Goal: Use online tool/utility: Utilize a website feature to perform a specific function

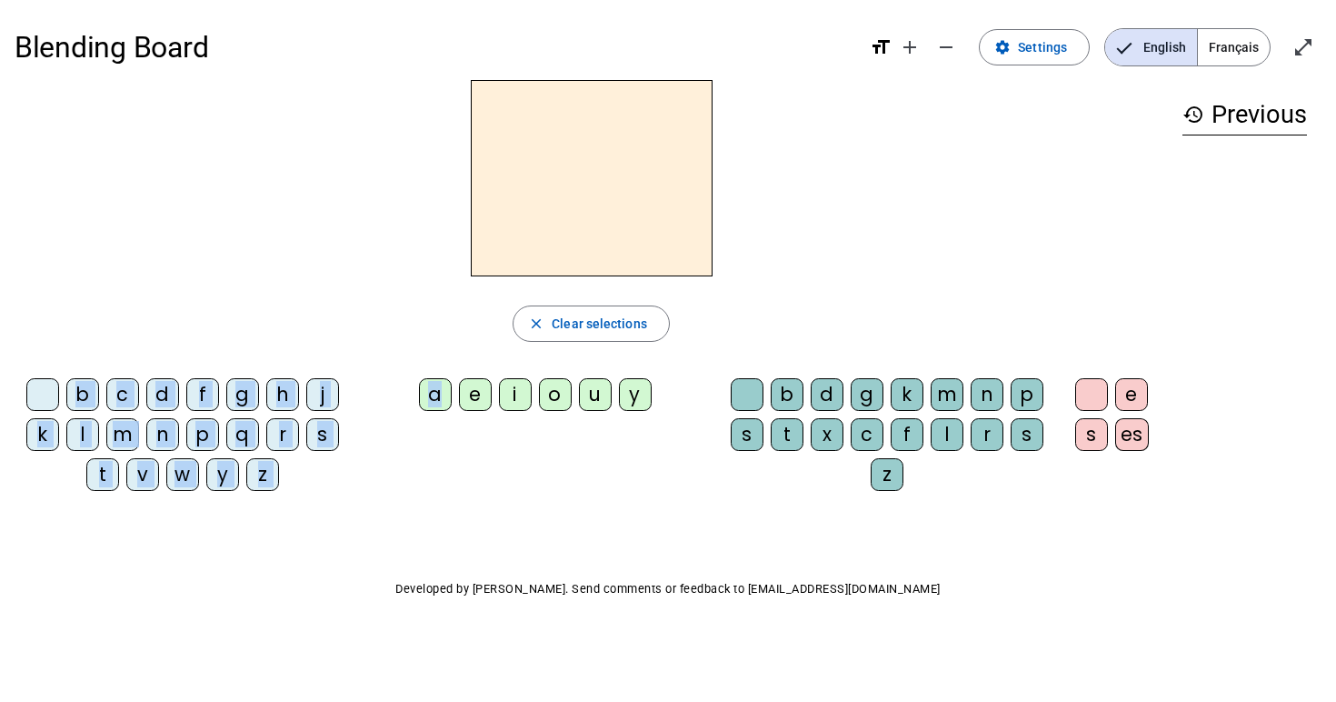
drag, startPoint x: 438, startPoint y: 395, endPoint x: 538, endPoint y: 275, distance: 156.9
click at [538, 275] on div "close Clear selections b c d f g h j k l m n p q r s t v w y z a e i o u y b d …" at bounding box center [592, 292] width 1154 height 425
click at [755, 157] on div at bounding box center [592, 178] width 1154 height 196
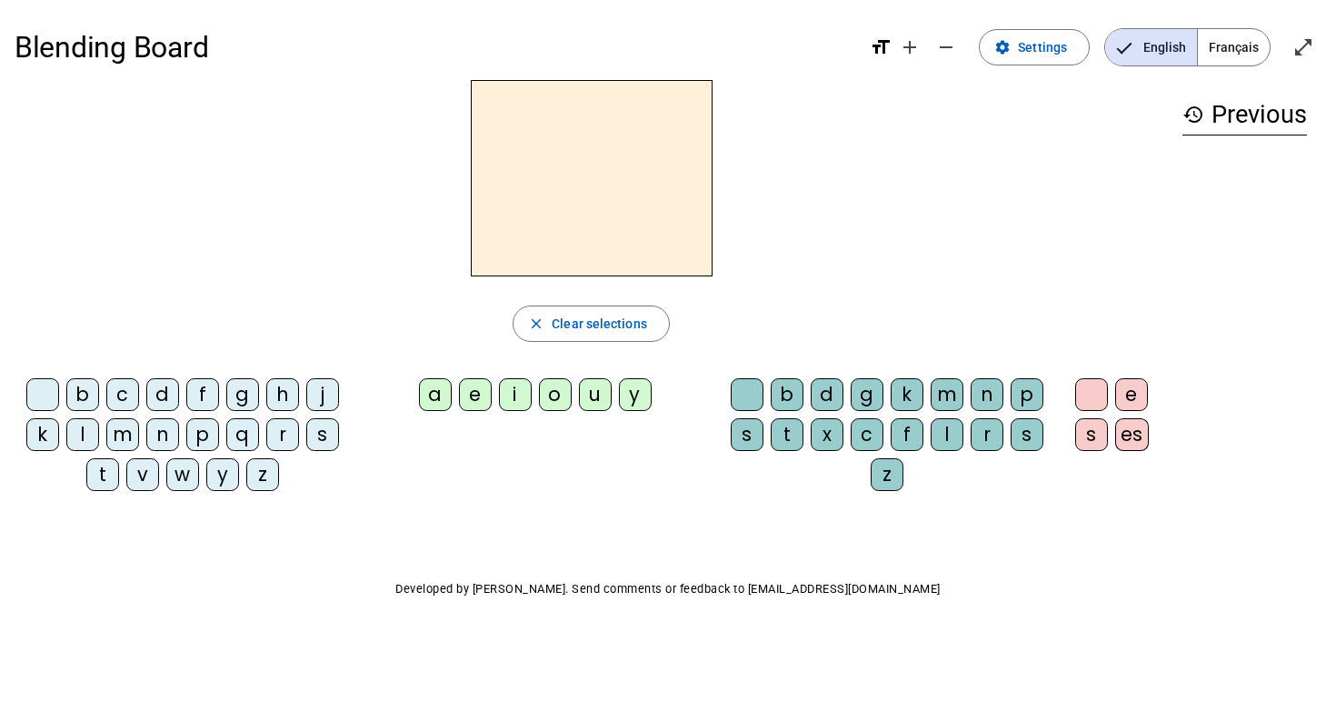
click at [1239, 48] on span "Français" at bounding box center [1234, 47] width 72 height 36
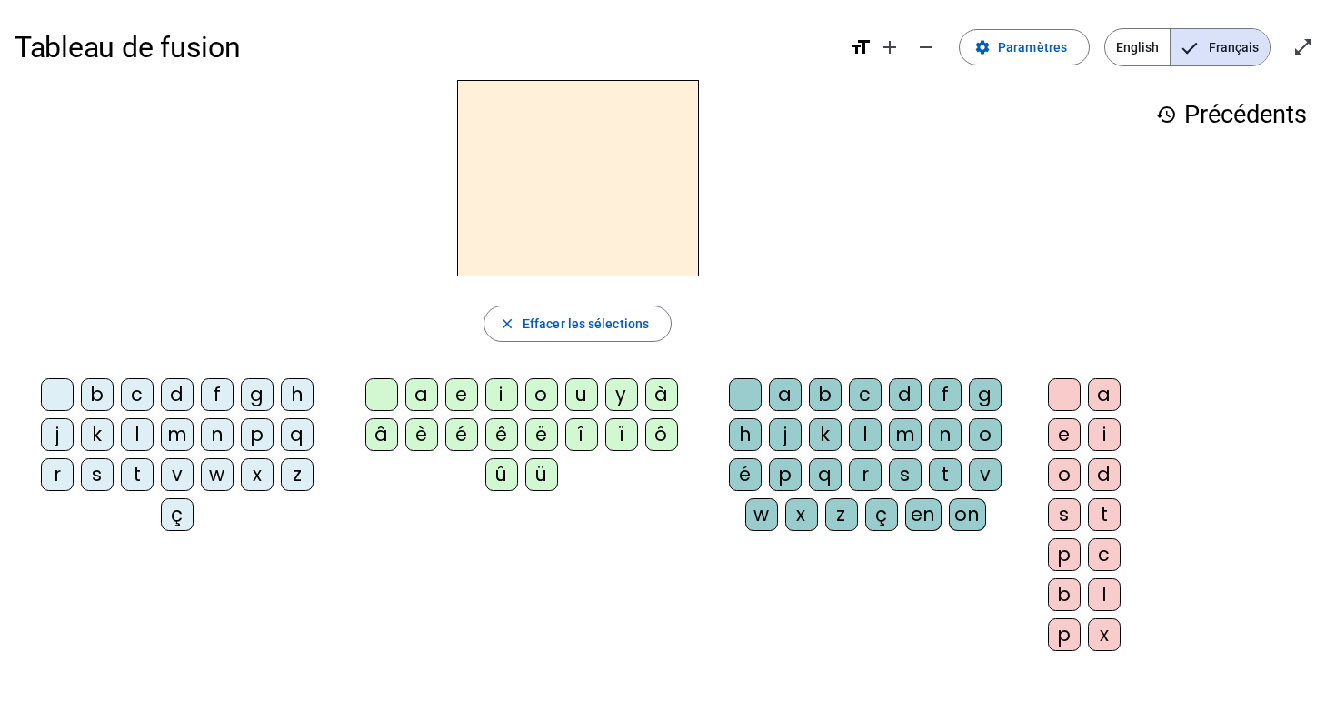
click at [414, 444] on div "è" at bounding box center [421, 434] width 33 height 33
click at [814, 391] on div "b" at bounding box center [825, 394] width 33 height 33
click at [595, 195] on h2 "èb" at bounding box center [578, 178] width 242 height 196
click at [638, 187] on h2 "èb" at bounding box center [578, 178] width 242 height 196
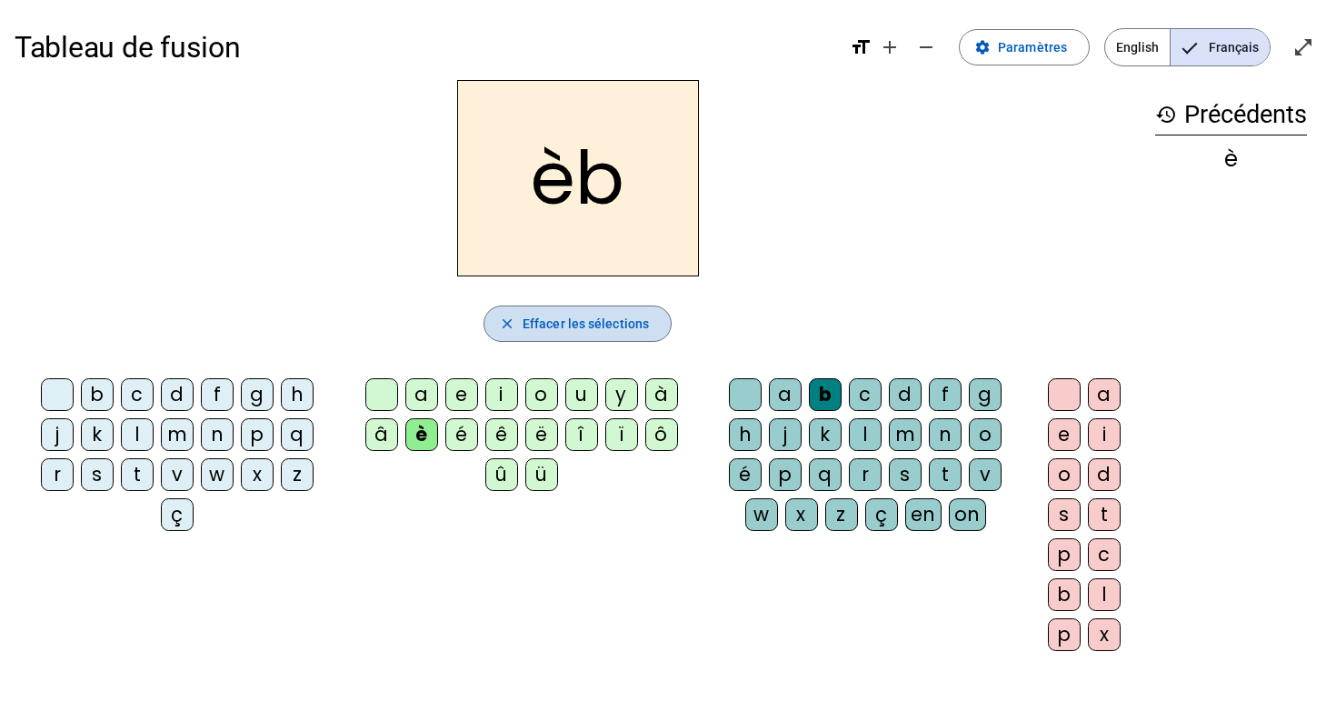
click at [562, 305] on span "button" at bounding box center [578, 324] width 186 height 44
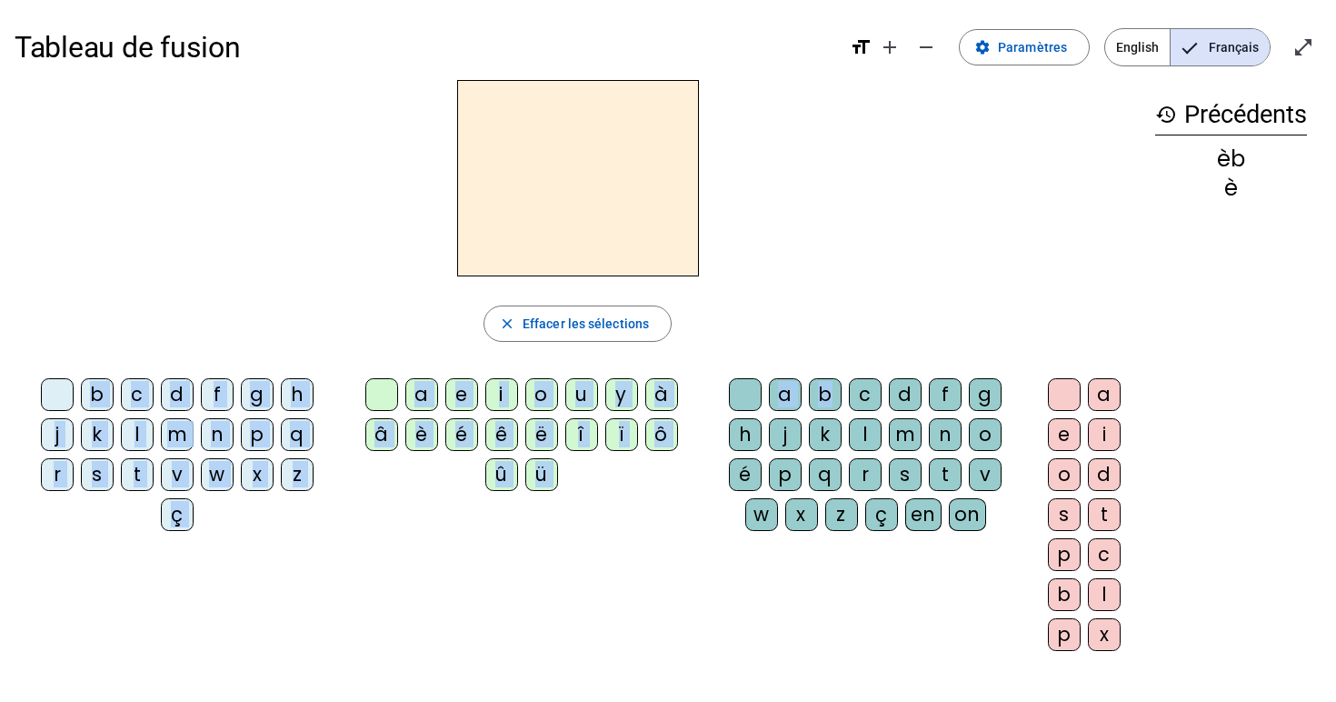
drag, startPoint x: 826, startPoint y: 397, endPoint x: 504, endPoint y: 215, distance: 370.9
click at [494, 214] on div "close [PERSON_NAME] les sélections b c d f g h j k l m n p q r s t v w x z ç a …" at bounding box center [578, 372] width 1126 height 585
drag, startPoint x: 832, startPoint y: 394, endPoint x: 646, endPoint y: 195, distance: 272.1
click at [646, 195] on div "close [PERSON_NAME] les sélections b c d f g h j k l m n p q r s t v w x z ç a …" at bounding box center [578, 372] width 1126 height 585
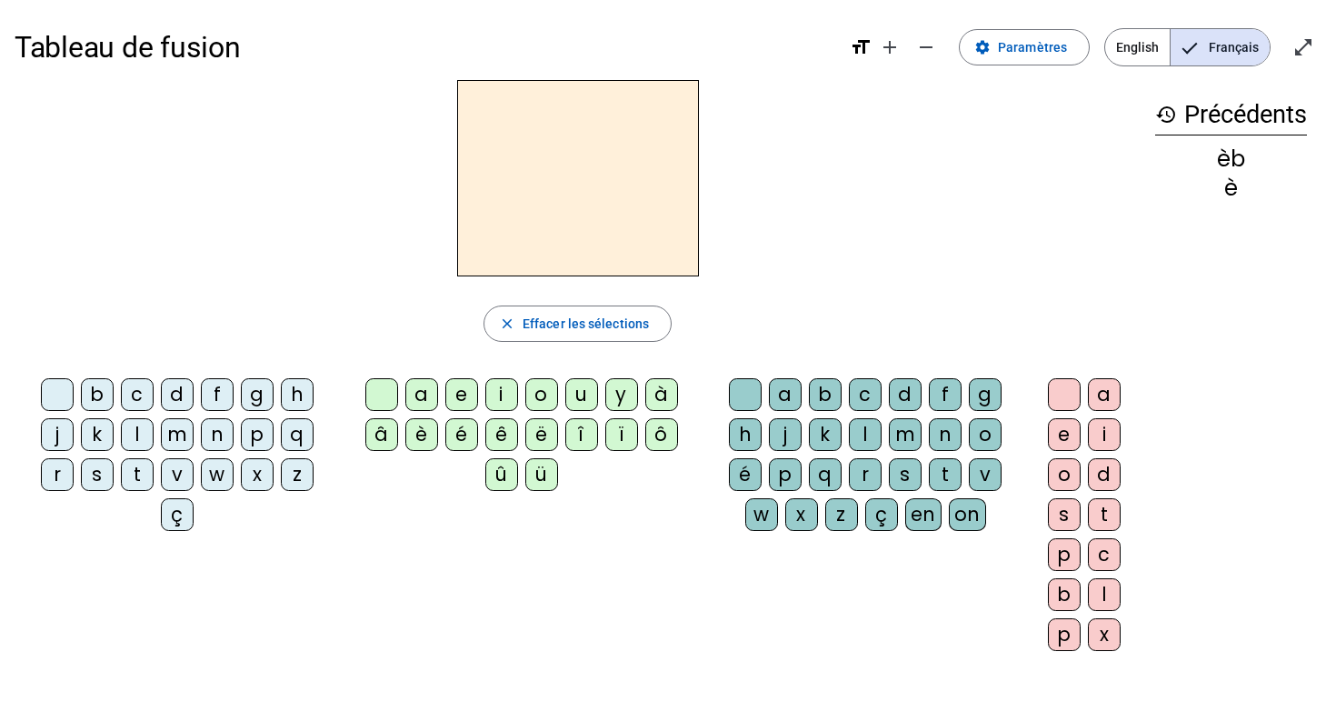
click at [788, 422] on div "j" at bounding box center [785, 434] width 33 height 33
click at [466, 437] on div "é" at bounding box center [461, 434] width 33 height 33
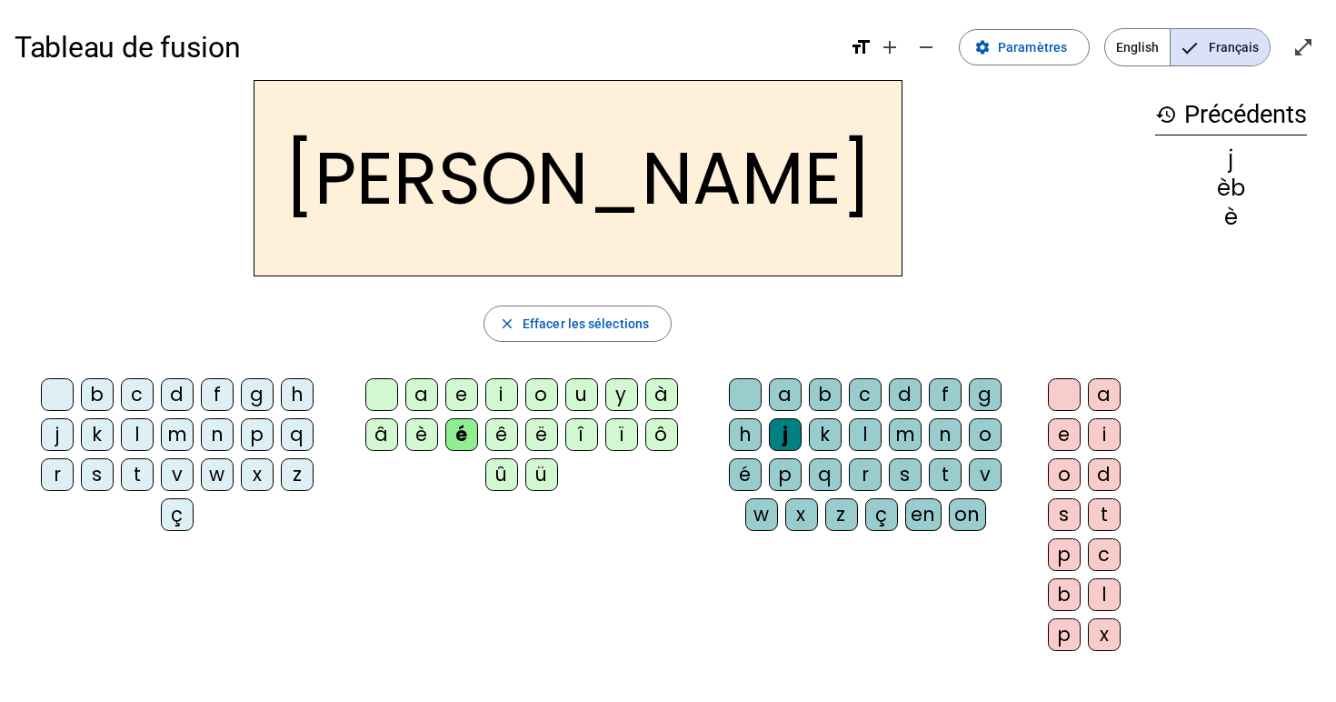
click at [785, 471] on div "p" at bounding box center [785, 474] width 33 height 33
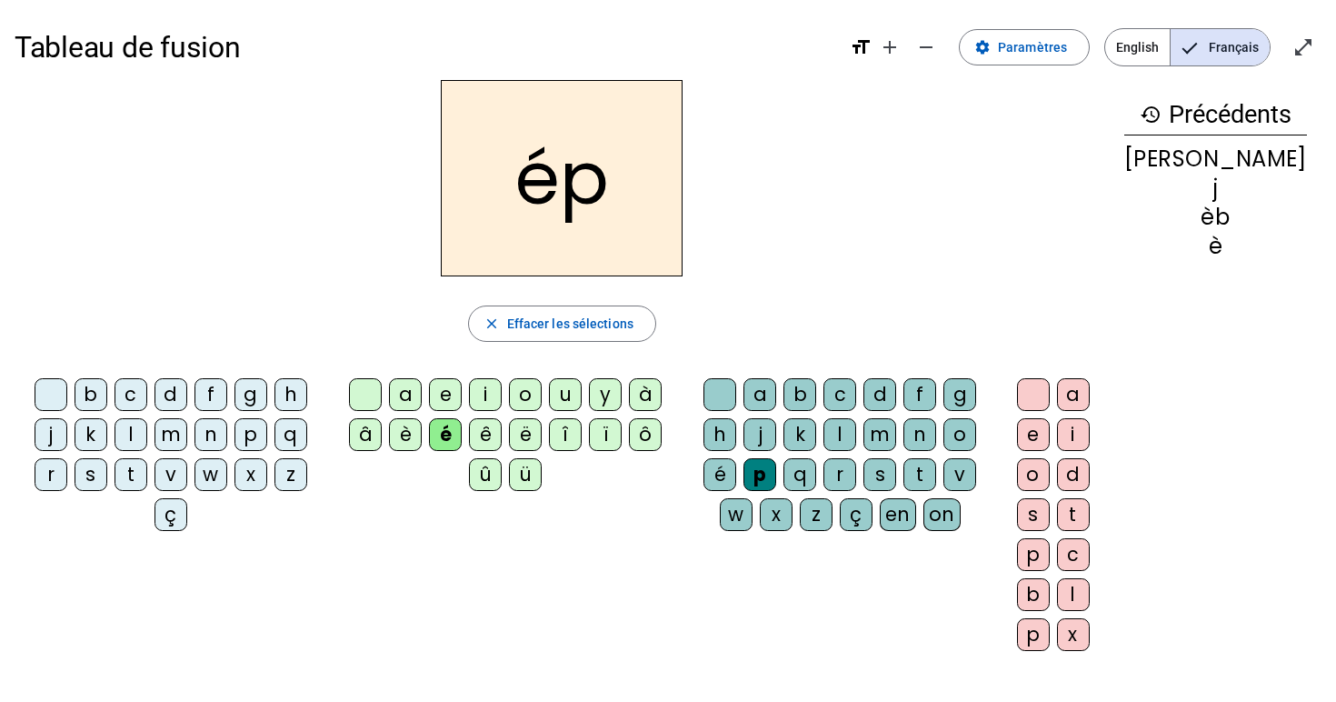
click at [502, 432] on div "ê" at bounding box center [485, 434] width 33 height 33
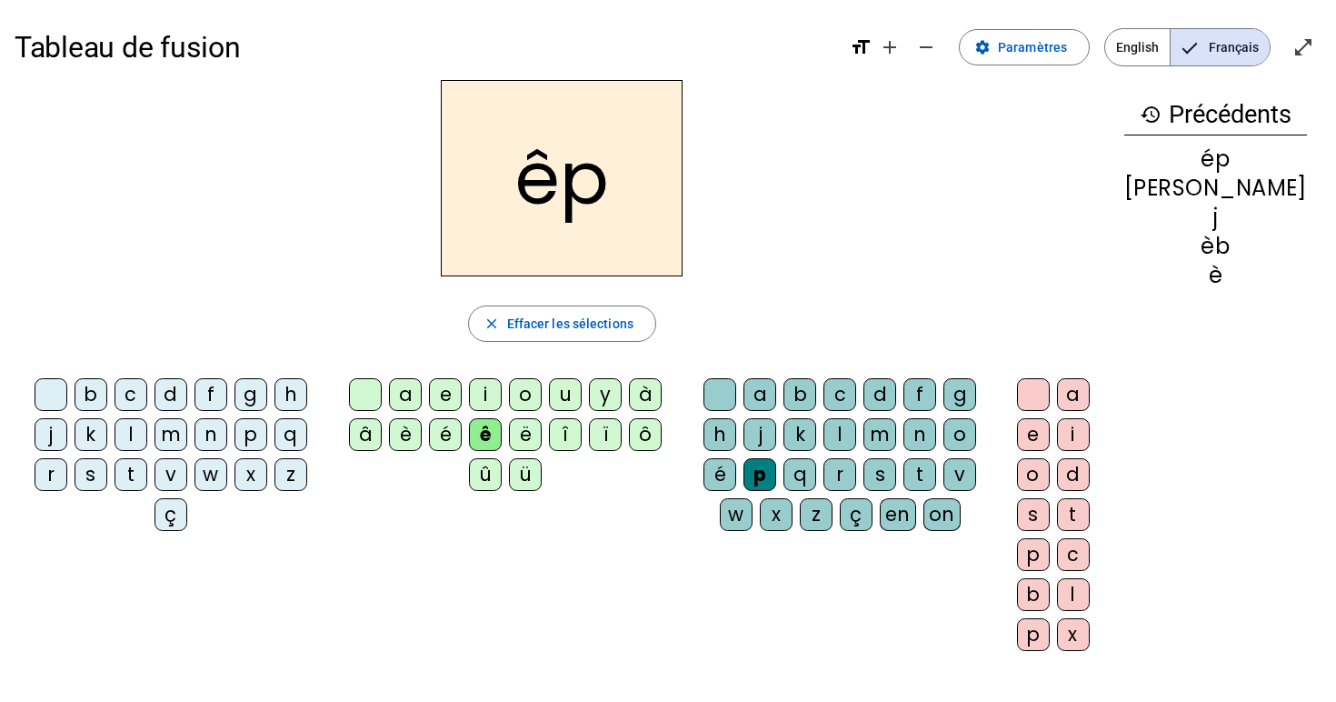
click at [260, 432] on div "p" at bounding box center [251, 434] width 33 height 33
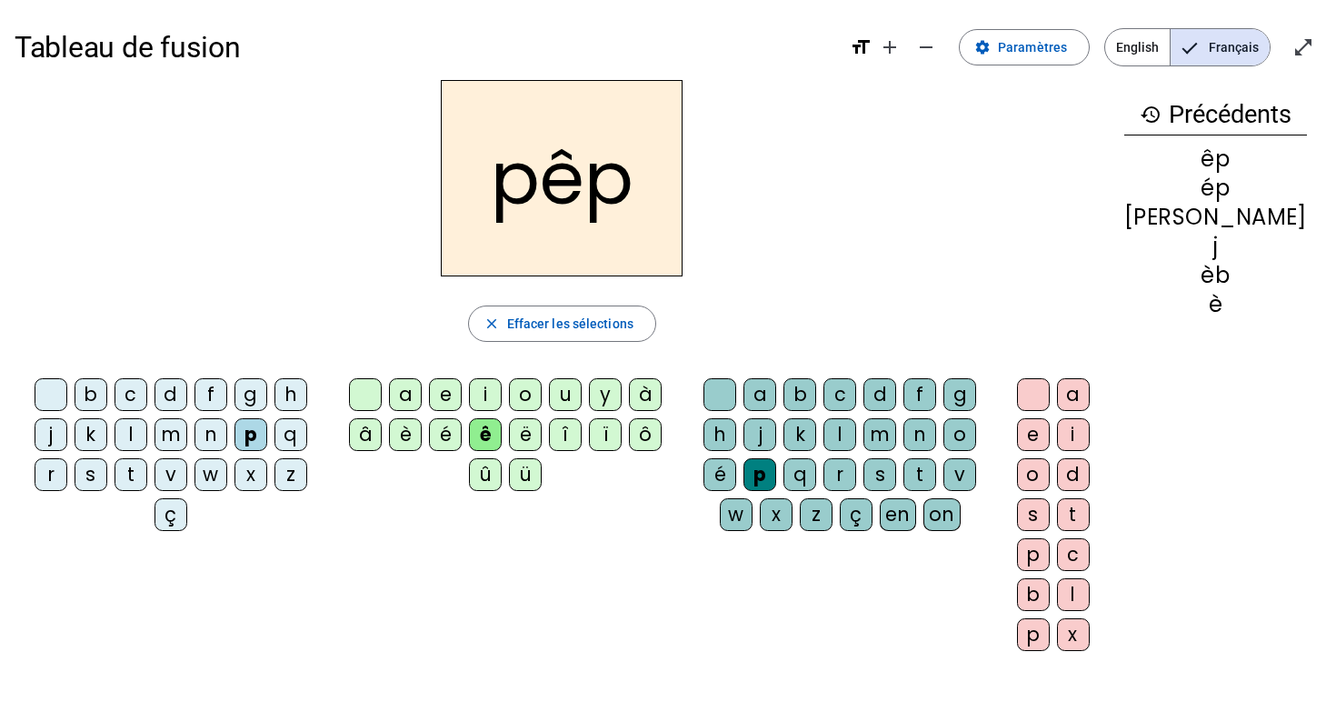
click at [462, 393] on div "e" at bounding box center [445, 394] width 33 height 33
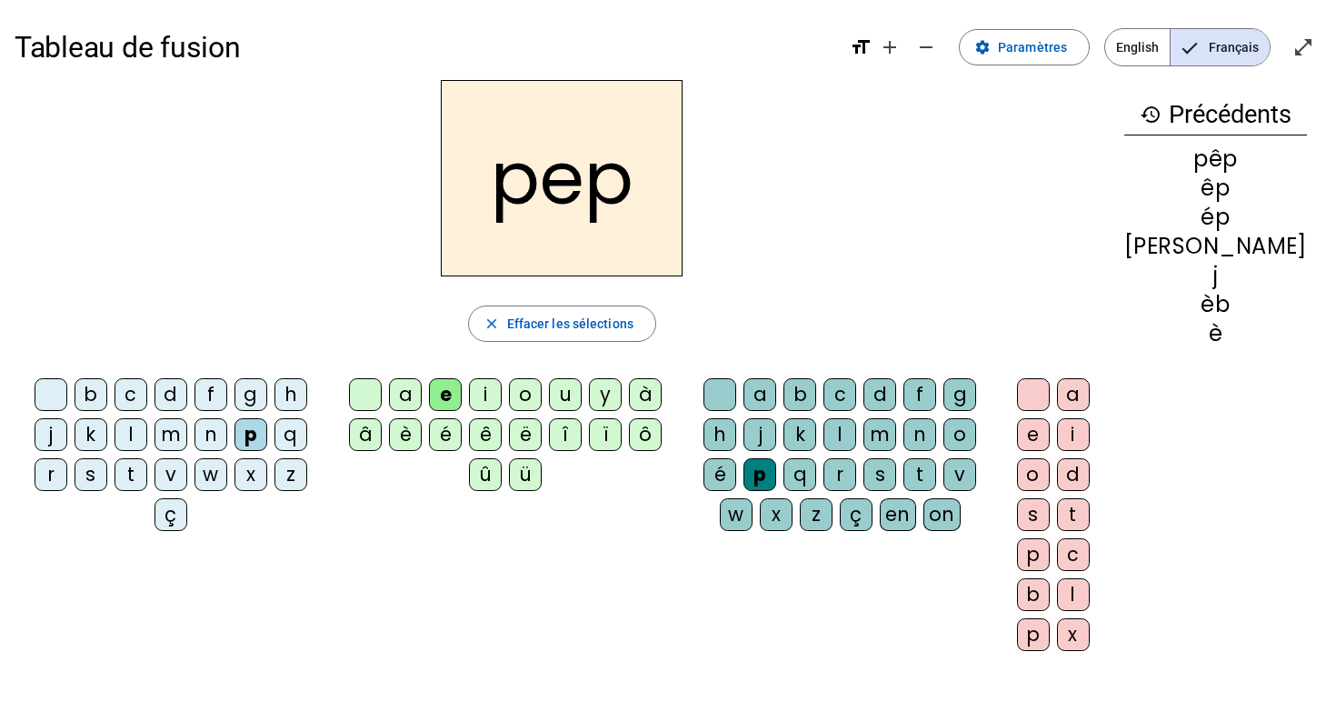
click at [1050, 432] on div "e" at bounding box center [1033, 434] width 33 height 33
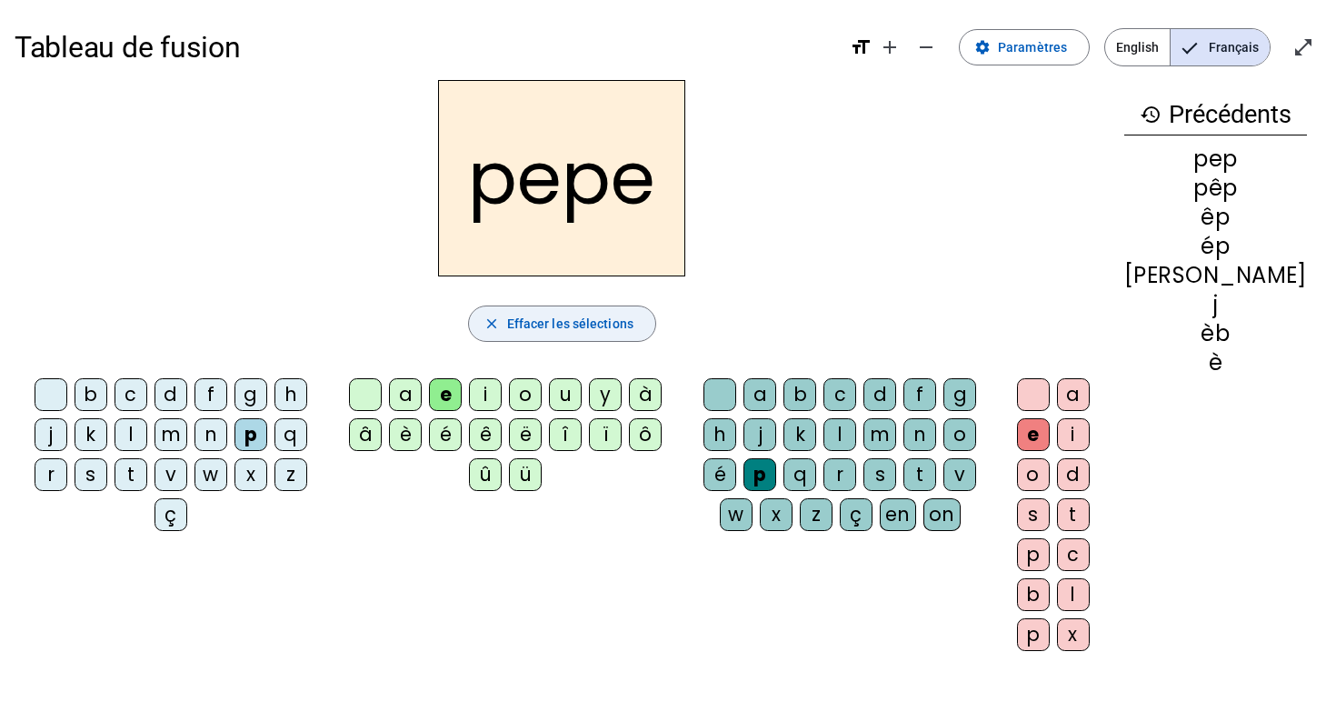
click at [558, 330] on span "Effacer les sélections" at bounding box center [570, 324] width 126 height 22
